Goal: Task Accomplishment & Management: Manage account settings

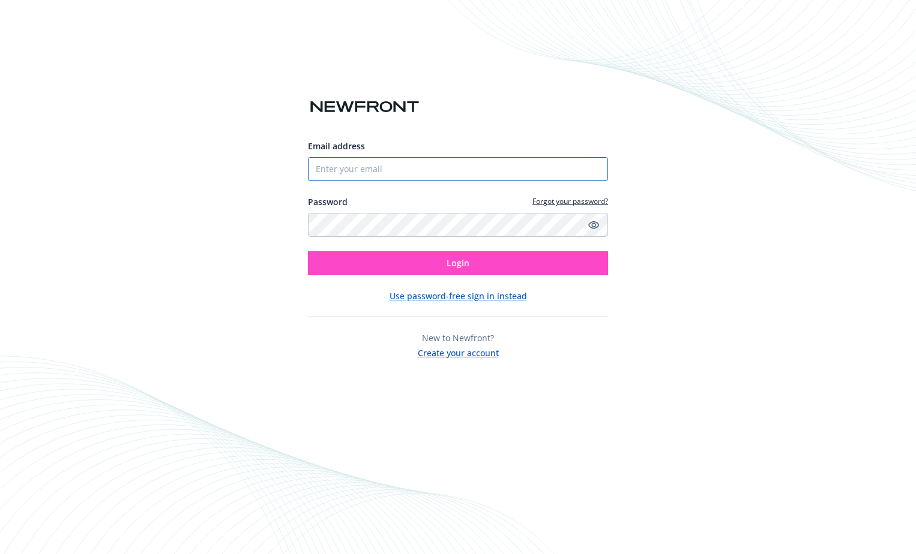
type input "[EMAIL_ADDRESS][DOMAIN_NAME]"
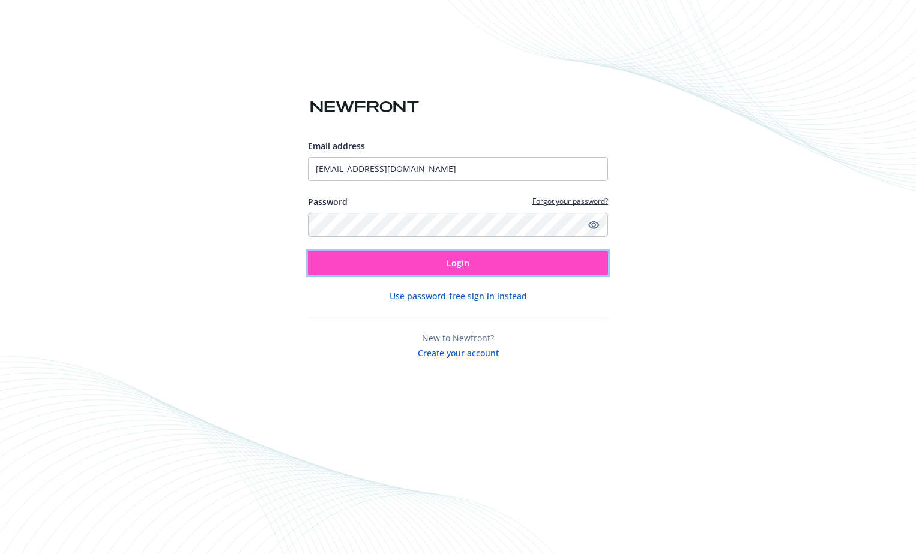
click at [525, 256] on button "Login" at bounding box center [458, 263] width 300 height 24
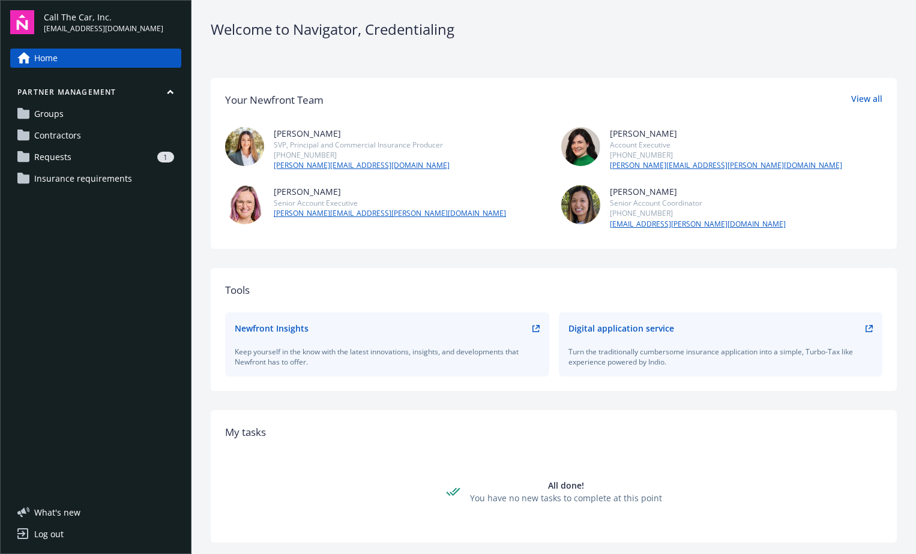
click at [51, 155] on span "Requests" at bounding box center [52, 157] width 37 height 19
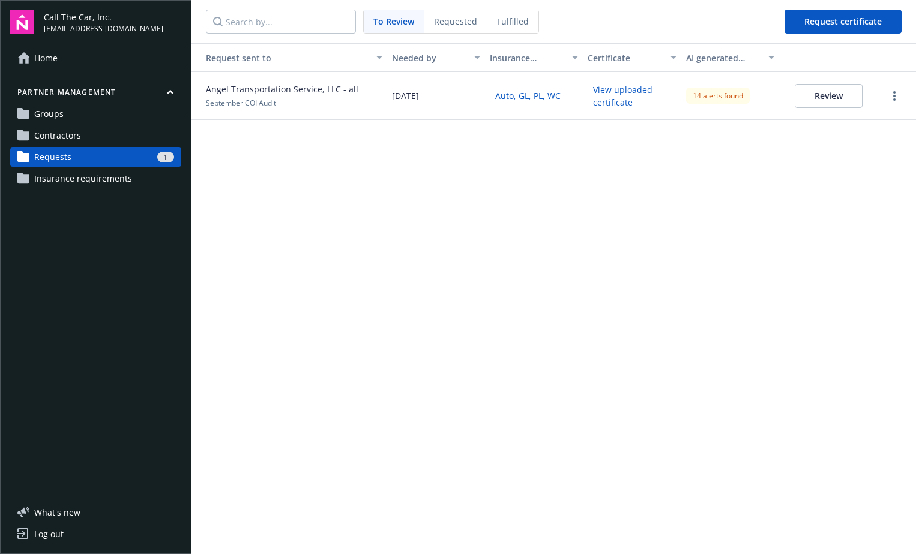
click at [316, 91] on span "Angel Transportation Service, LLC - all" at bounding box center [282, 89] width 152 height 13
click at [828, 92] on button "Review" at bounding box center [828, 96] width 68 height 24
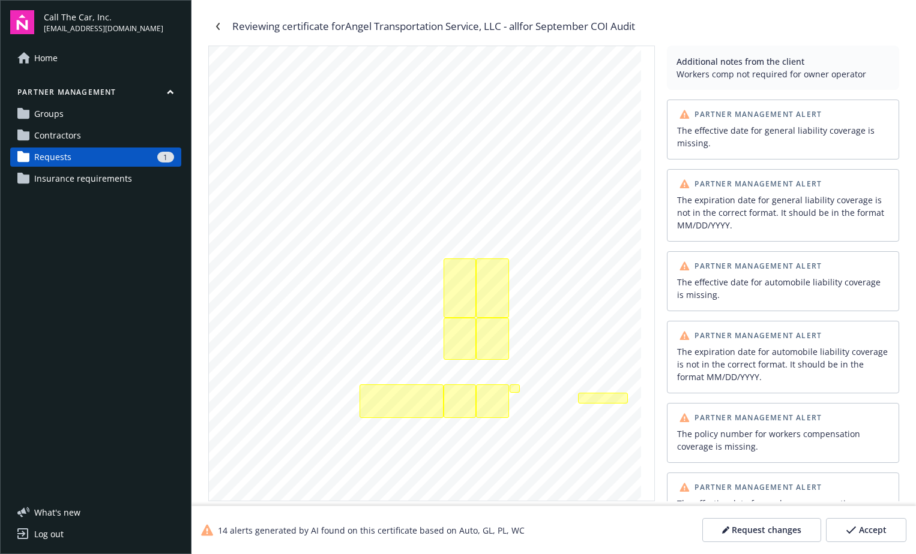
click at [869, 529] on span "Accept" at bounding box center [873, 530] width 28 height 12
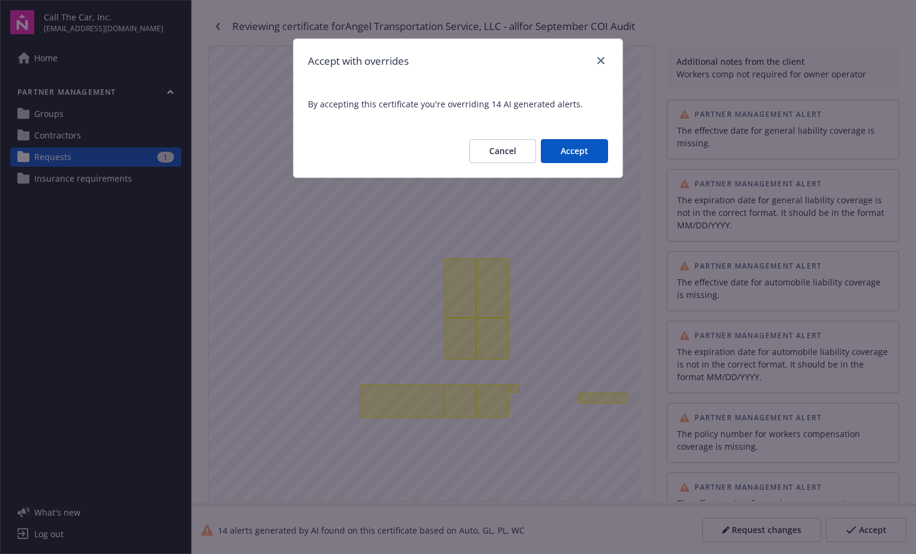
click at [584, 142] on button "Accept" at bounding box center [574, 151] width 67 height 24
